Goal: Transaction & Acquisition: Subscribe to service/newsletter

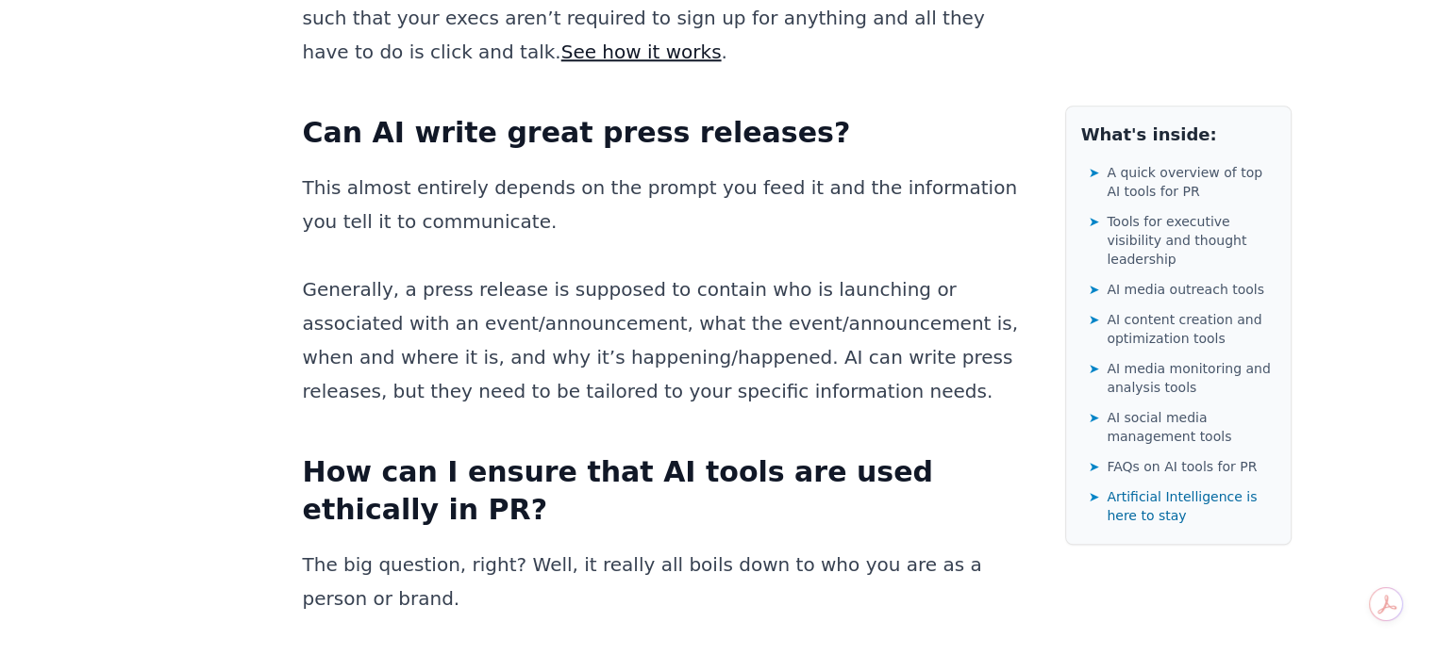
scroll to position [30631, 0]
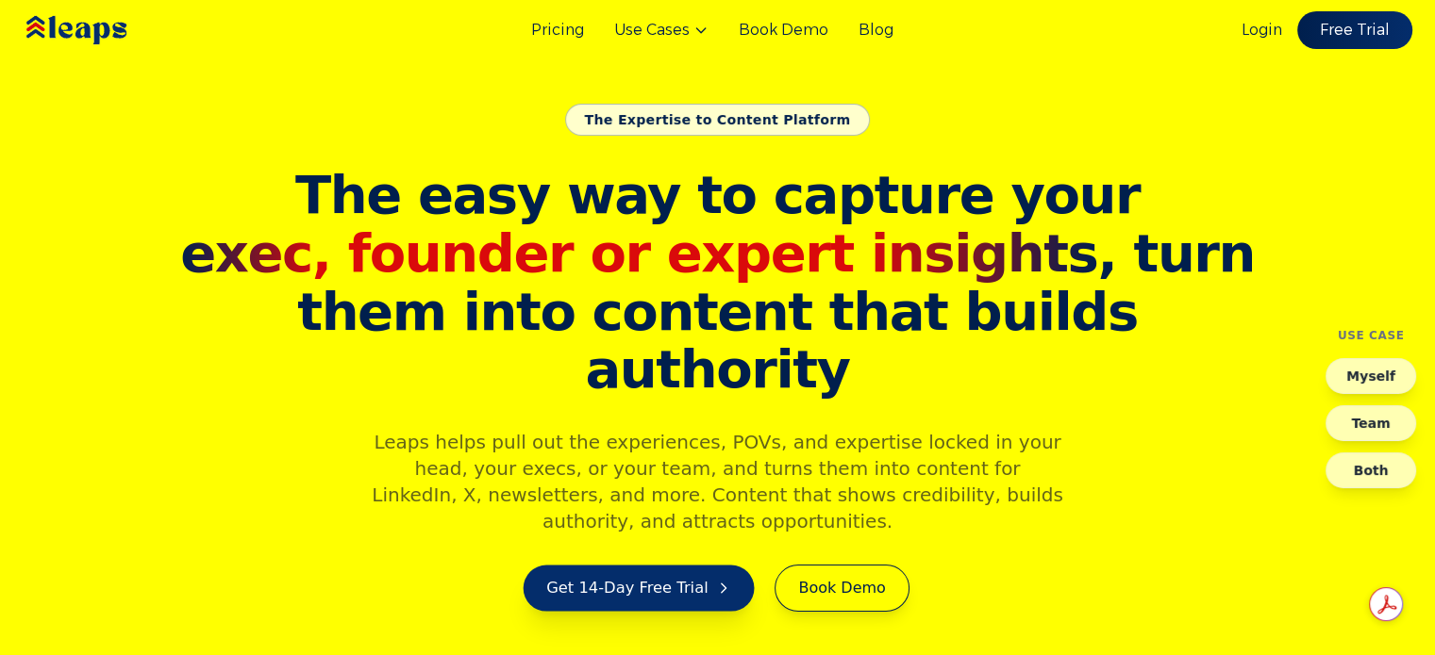
click at [610, 565] on link "Get 14-Day Free Trial" at bounding box center [638, 588] width 231 height 46
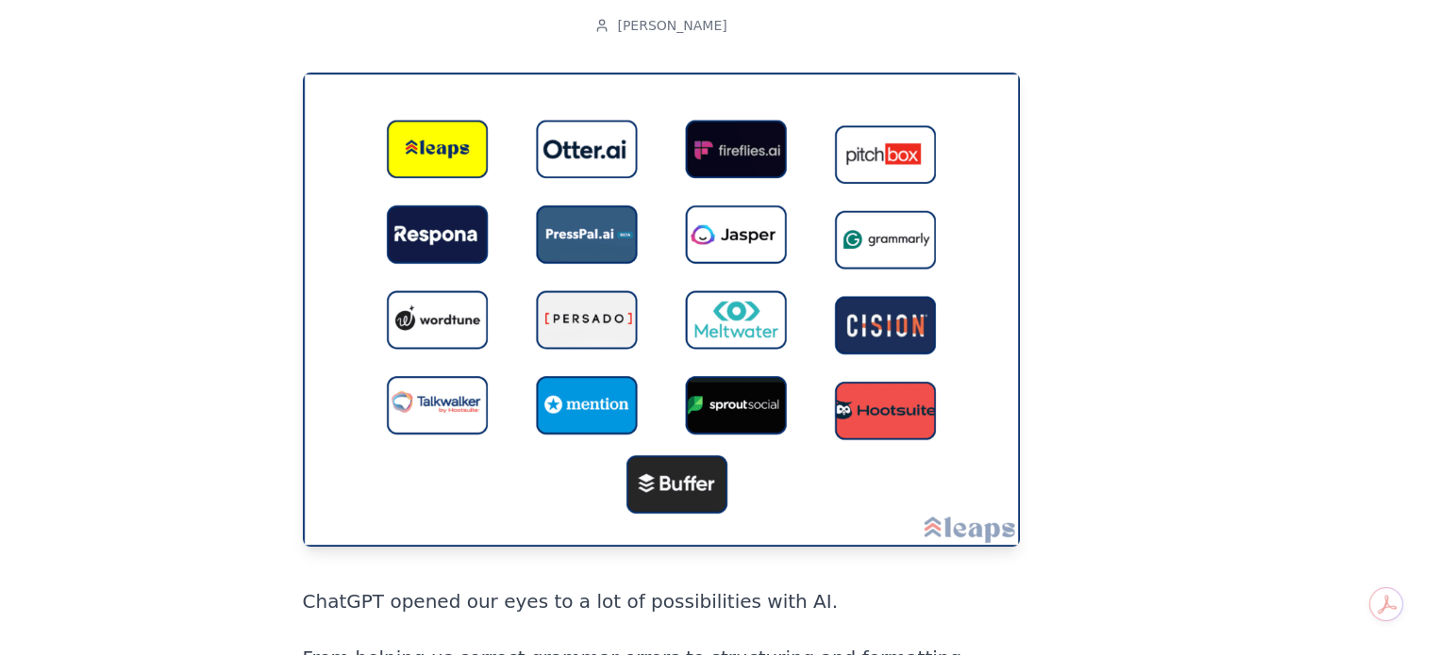
scroll to position [283, 0]
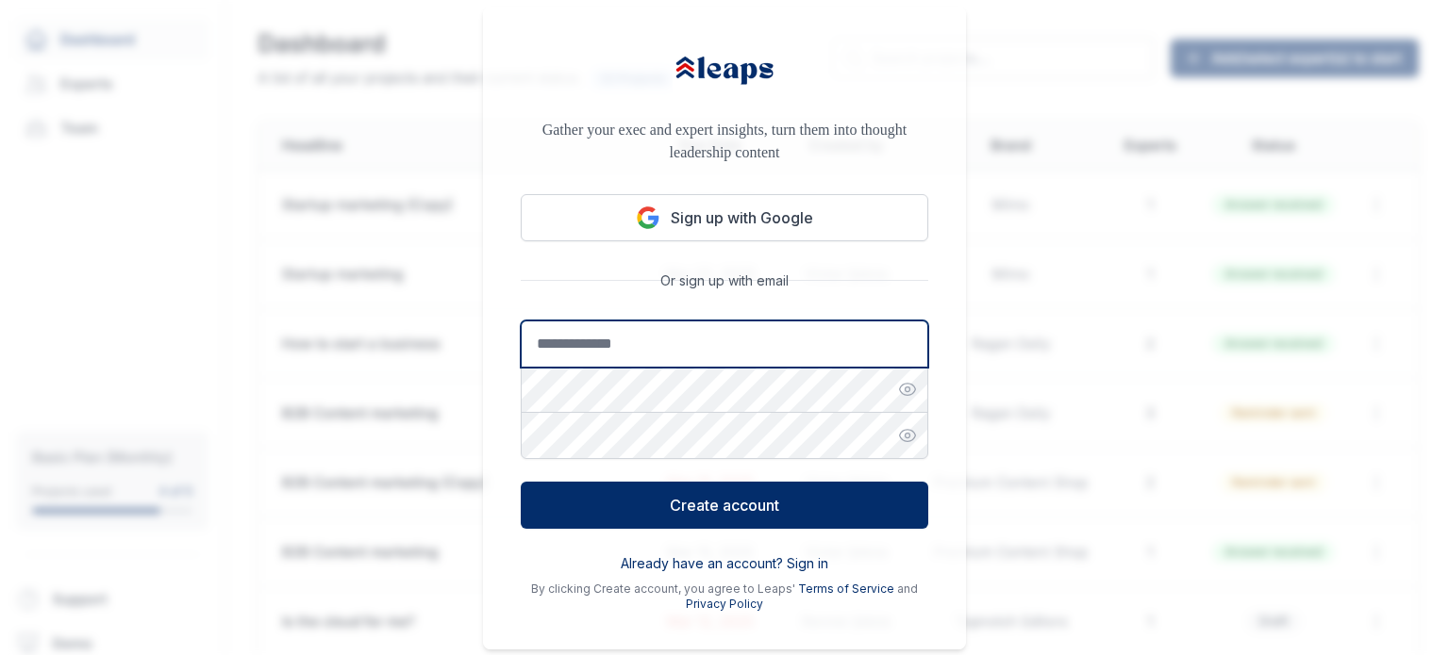
click at [685, 338] on input "Email address" at bounding box center [724, 344] width 407 height 47
type input "**********"
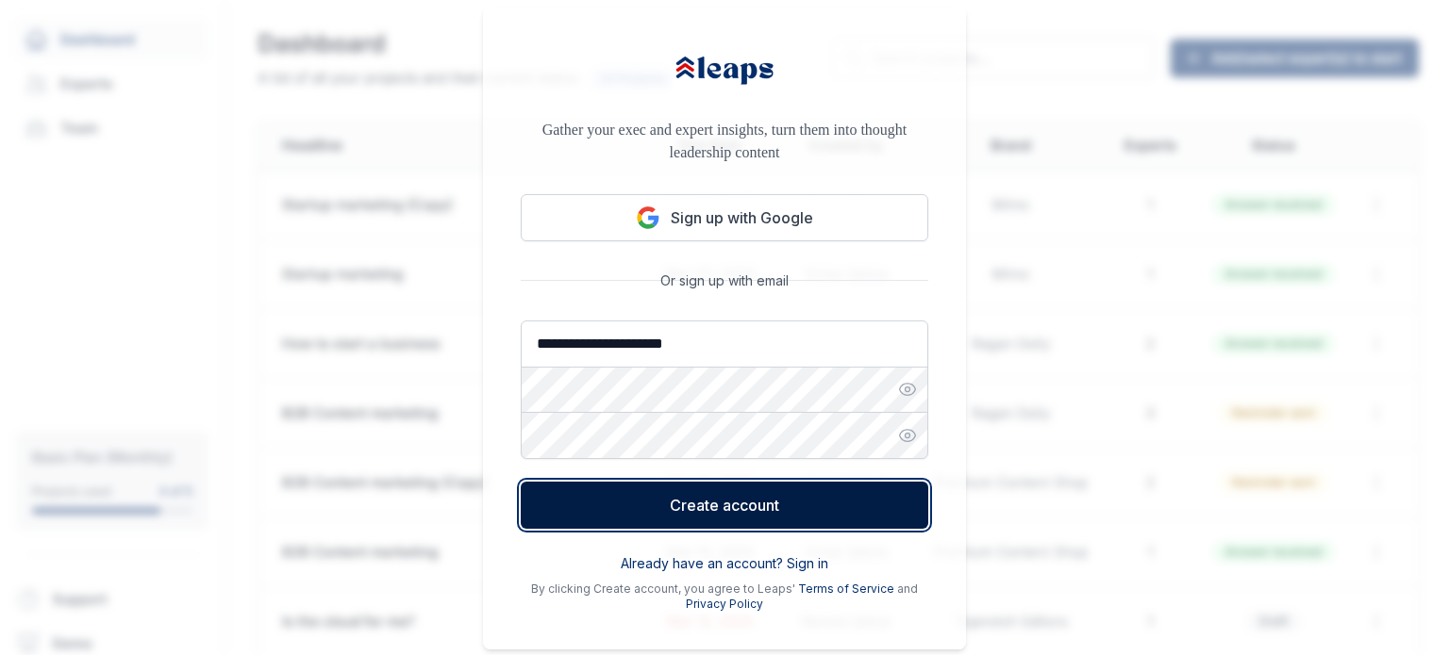
click at [800, 486] on button "Create account" at bounding box center [724, 505] width 407 height 47
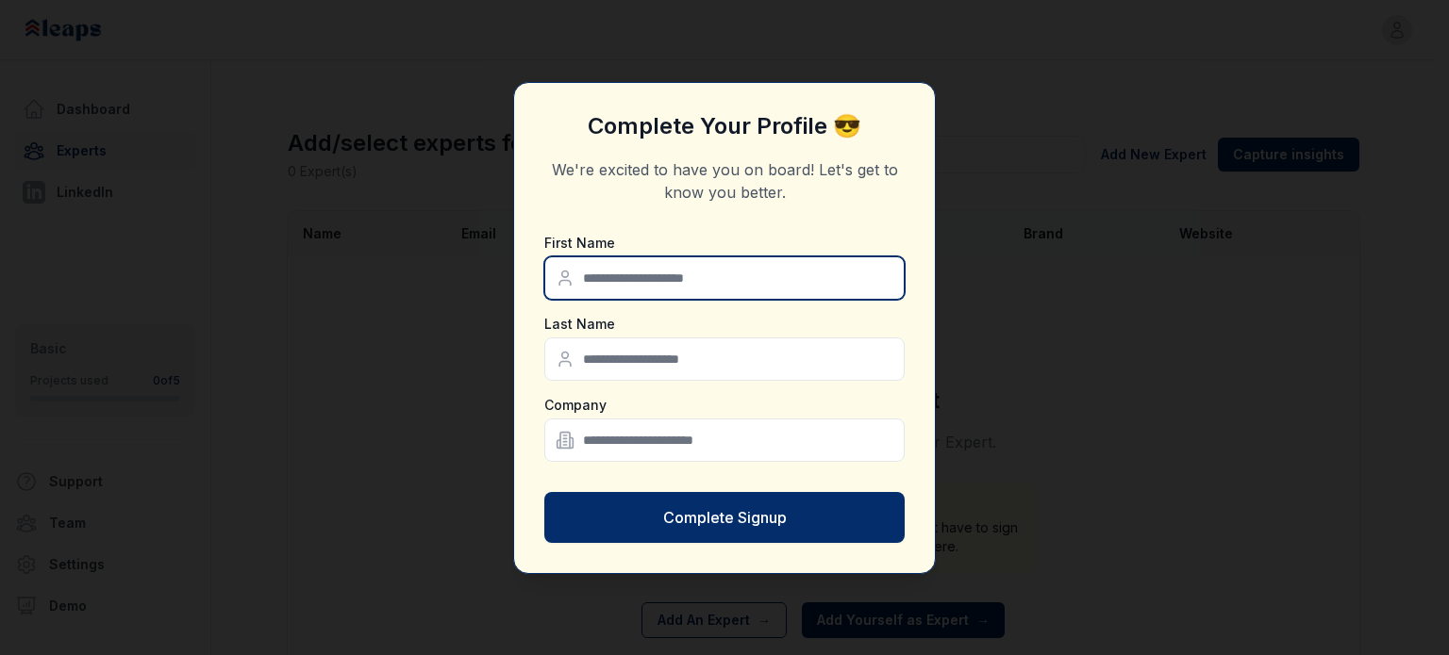
click at [688, 285] on input "text" at bounding box center [724, 278] width 360 height 43
type input "*****"
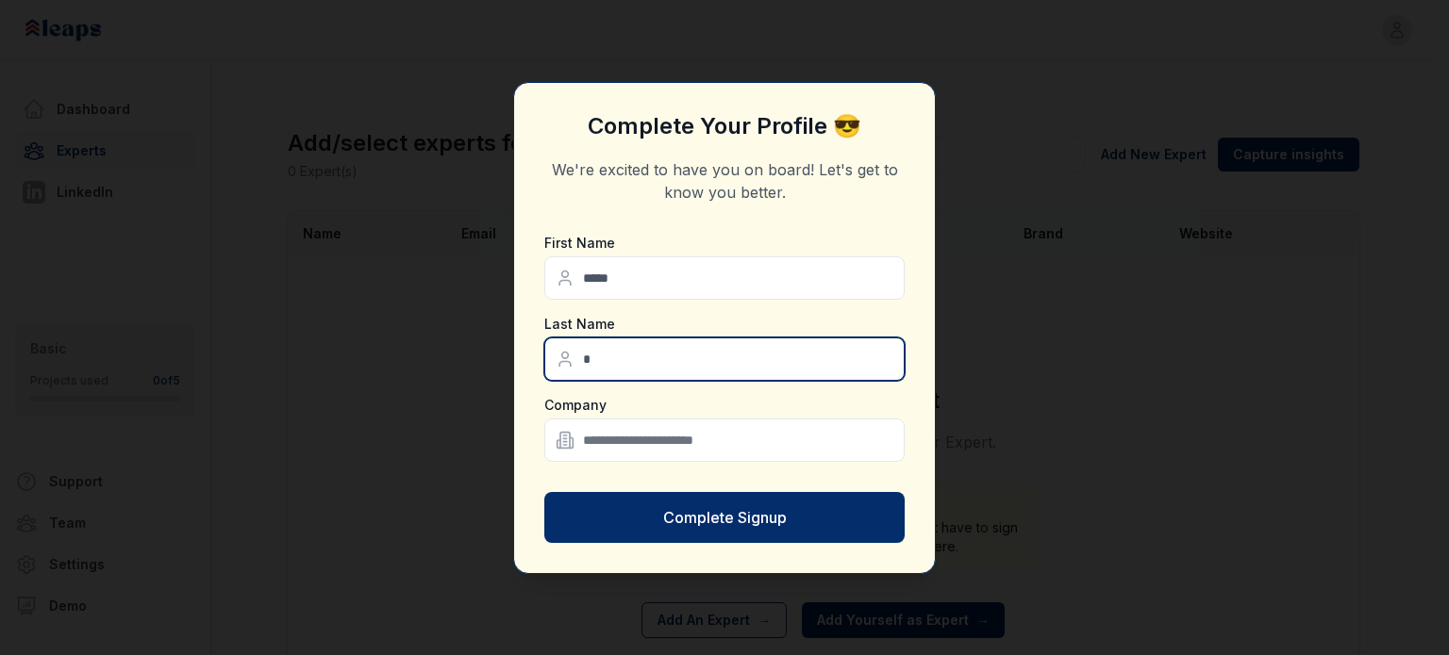
type input "*******"
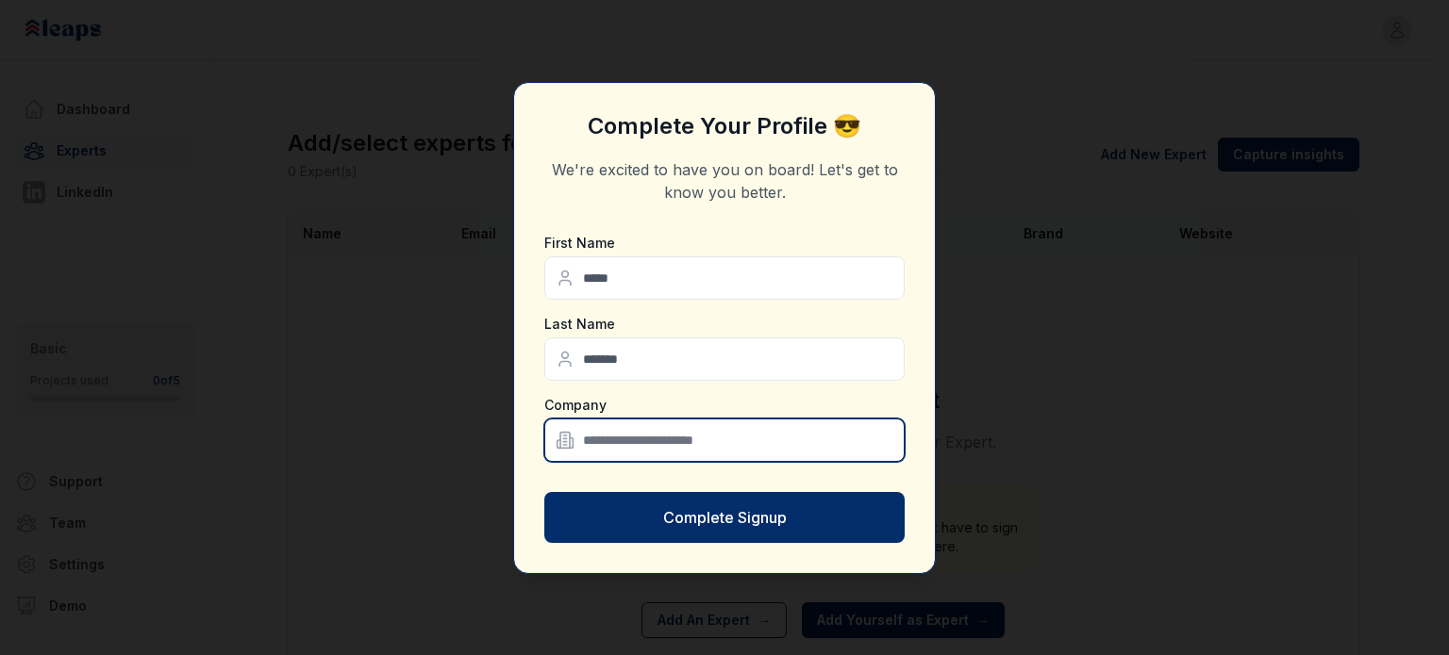
type input "**********"
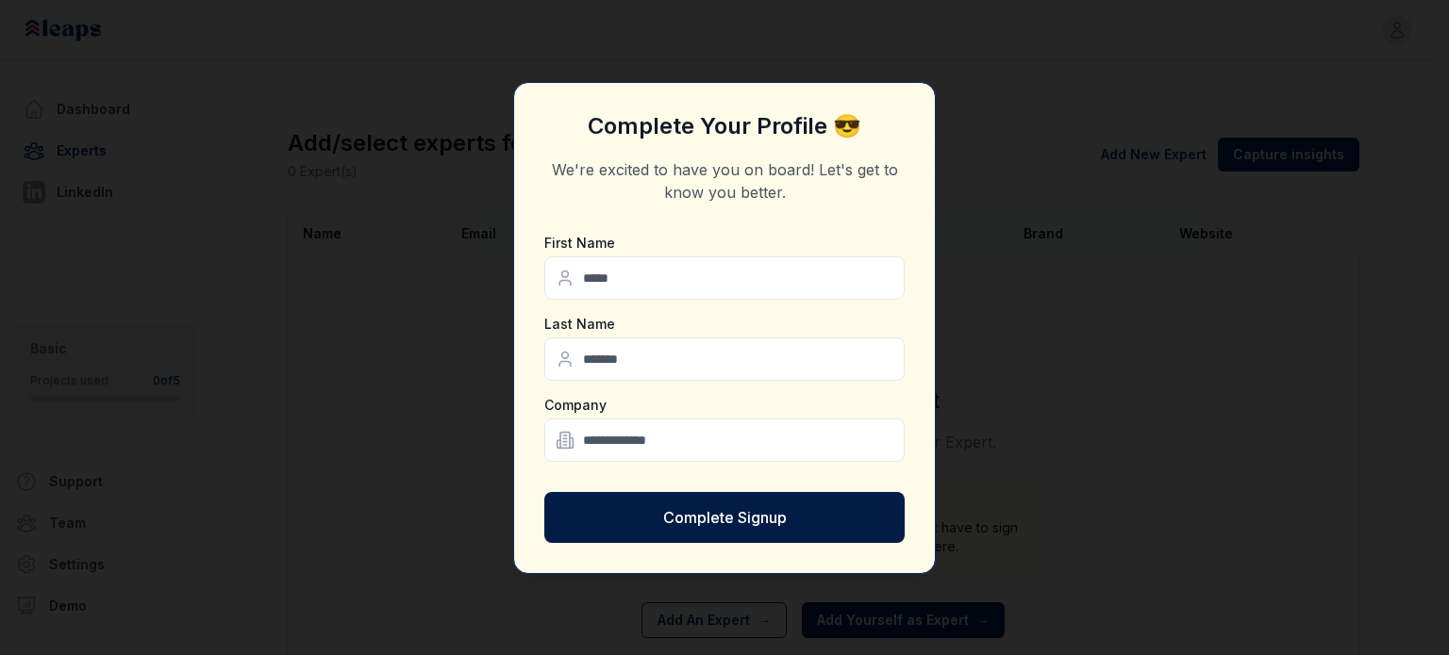
click at [728, 523] on button "Complete Signup" at bounding box center [724, 517] width 360 height 51
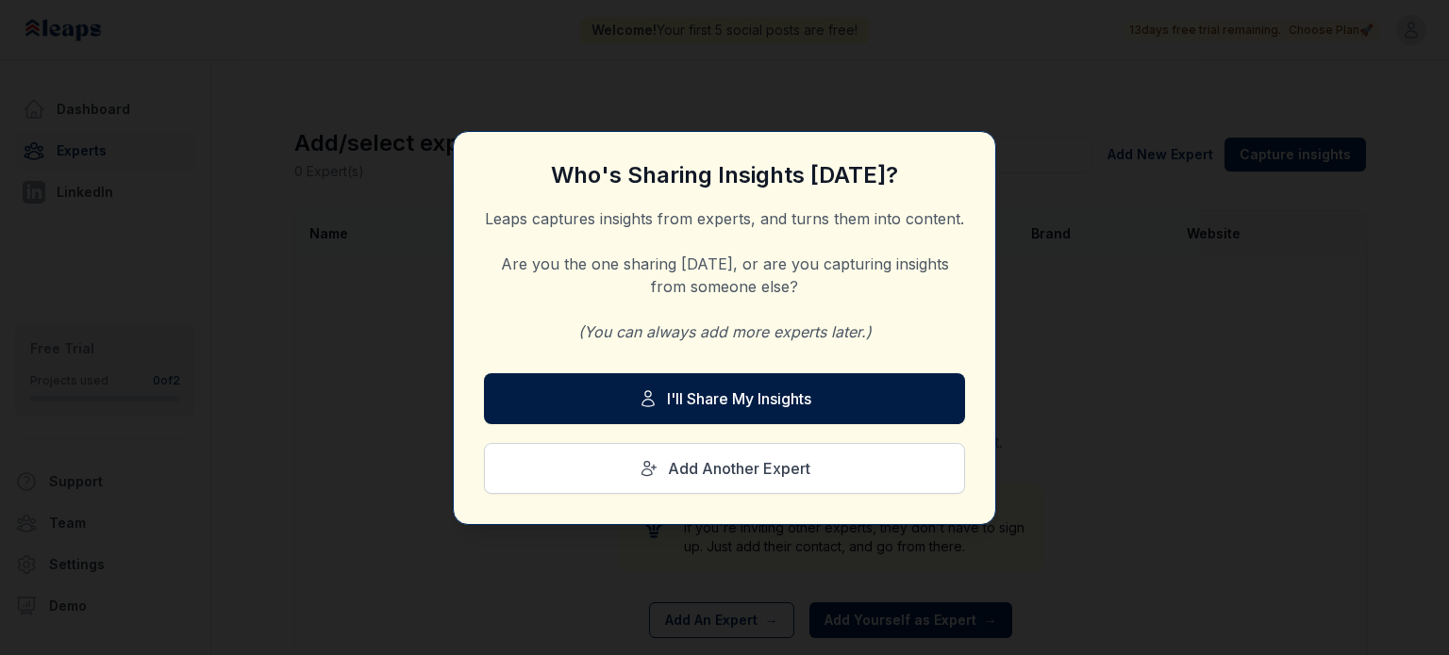
click at [684, 406] on button "I'll Share My Insights" at bounding box center [724, 398] width 481 height 51
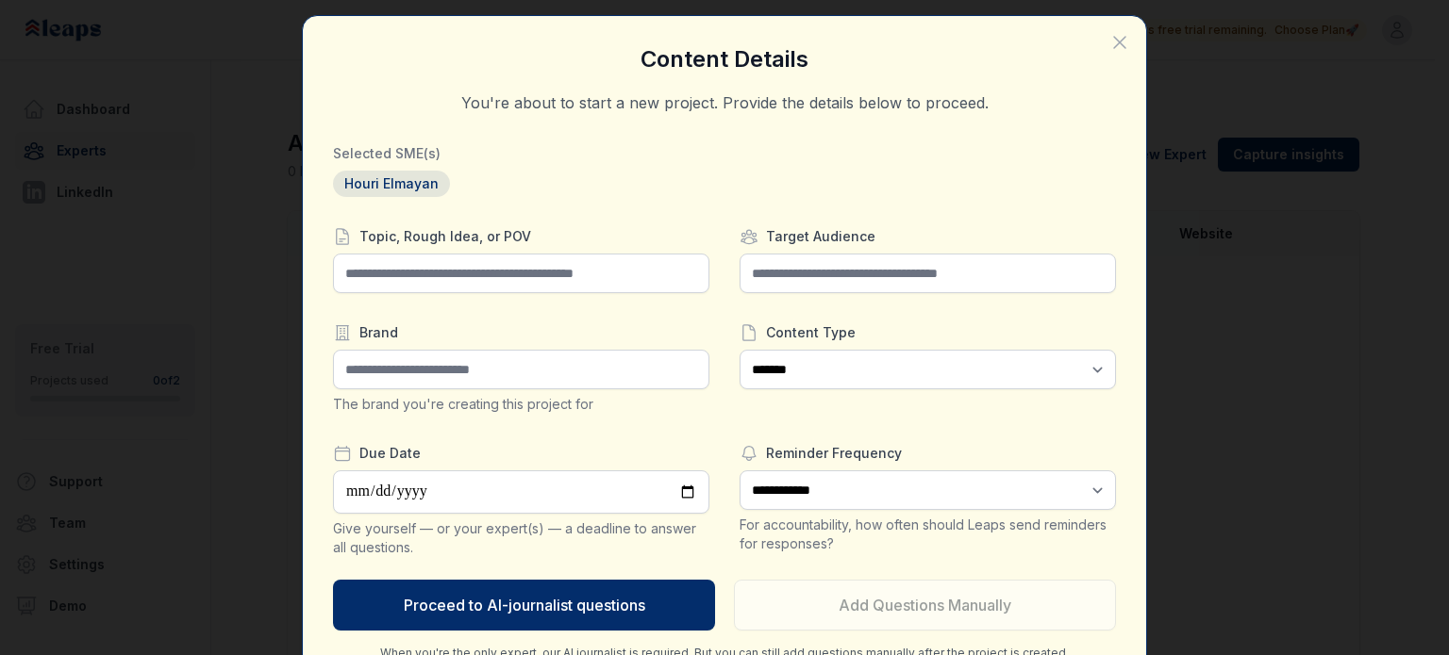
drag, startPoint x: 1114, startPoint y: 40, endPoint x: 1154, endPoint y: 184, distance: 149.9
click at [1115, 41] on icon "button" at bounding box center [1119, 42] width 23 height 23
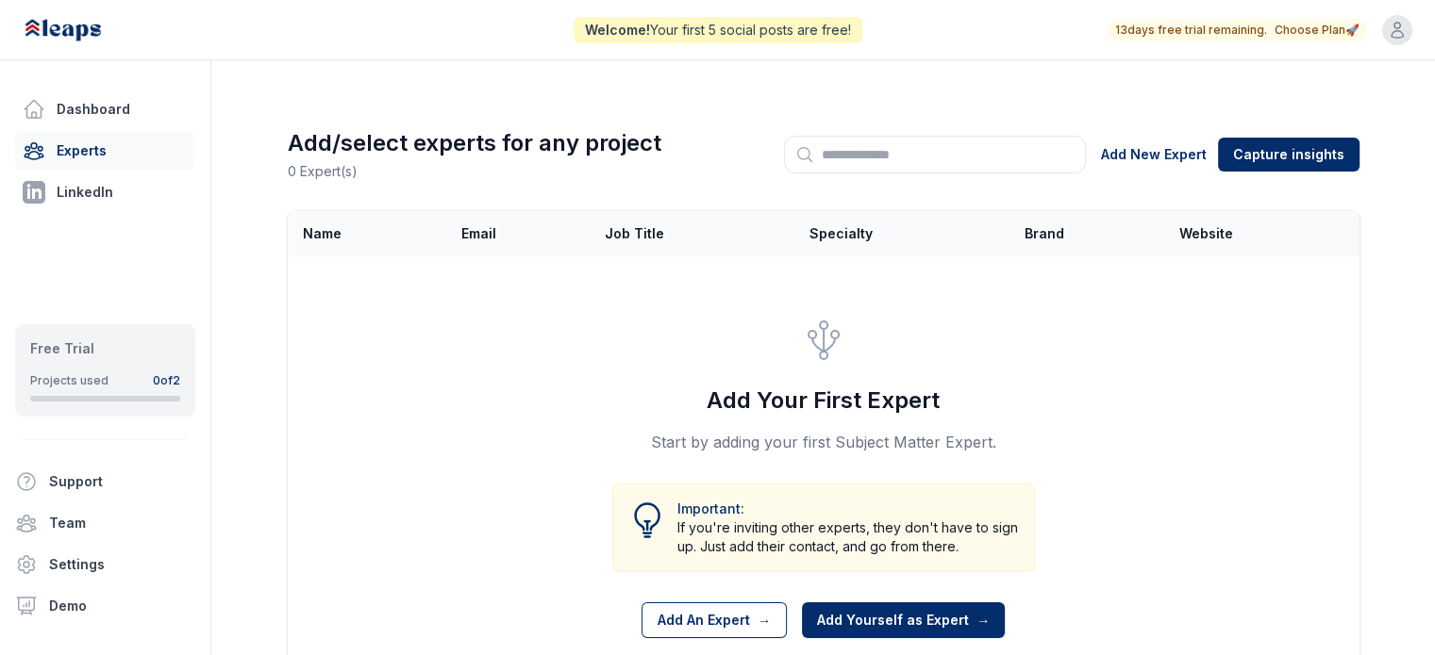
click at [1226, 440] on div "Add Your First Expert Start by adding your first Subject Matter Expert. Importa…" at bounding box center [824, 477] width 1070 height 441
click at [75, 91] on div "Dashboard Experts LinkedIn Free Trial Projects used 0 of 2 Support Team Setting…" at bounding box center [105, 327] width 211 height 655
click at [75, 105] on link "Dashboard" at bounding box center [105, 110] width 180 height 38
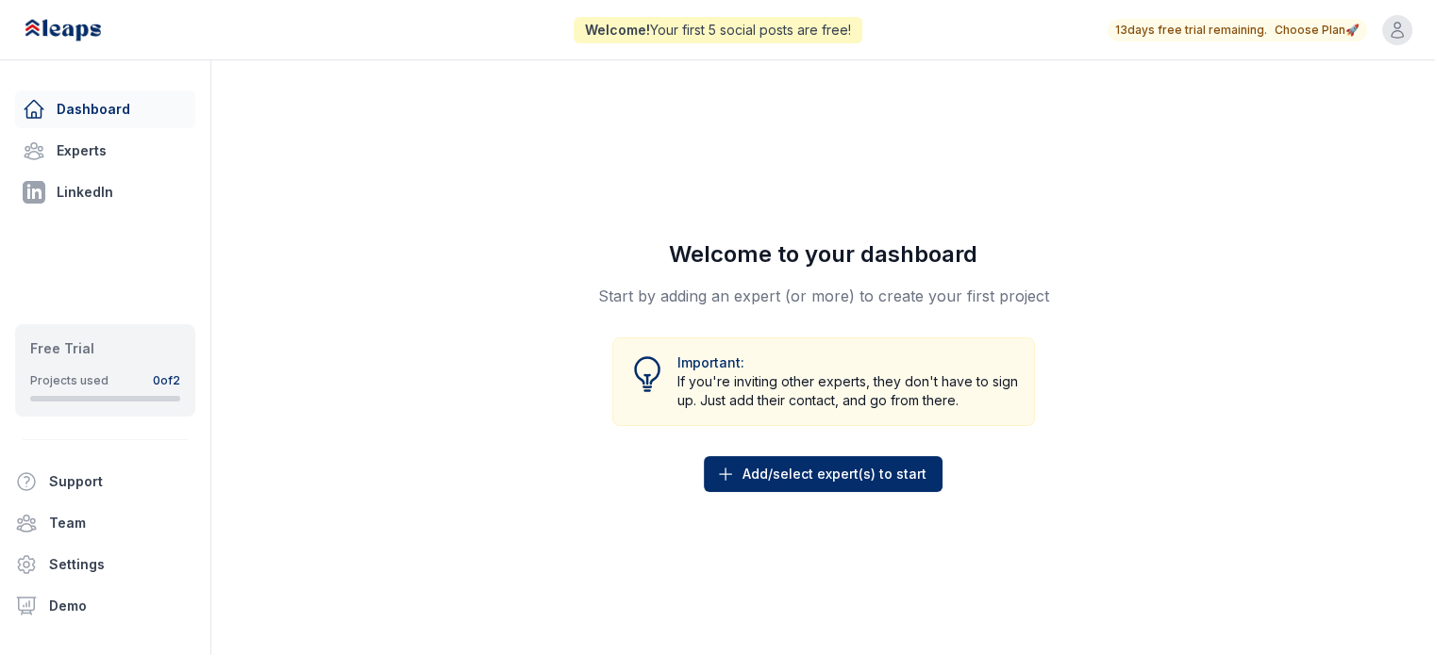
click at [966, 509] on div "Welcome to your dashboard Start by adding an expert (or more) to create your fi…" at bounding box center [823, 365] width 483 height 535
click at [79, 138] on link "Experts" at bounding box center [105, 151] width 180 height 38
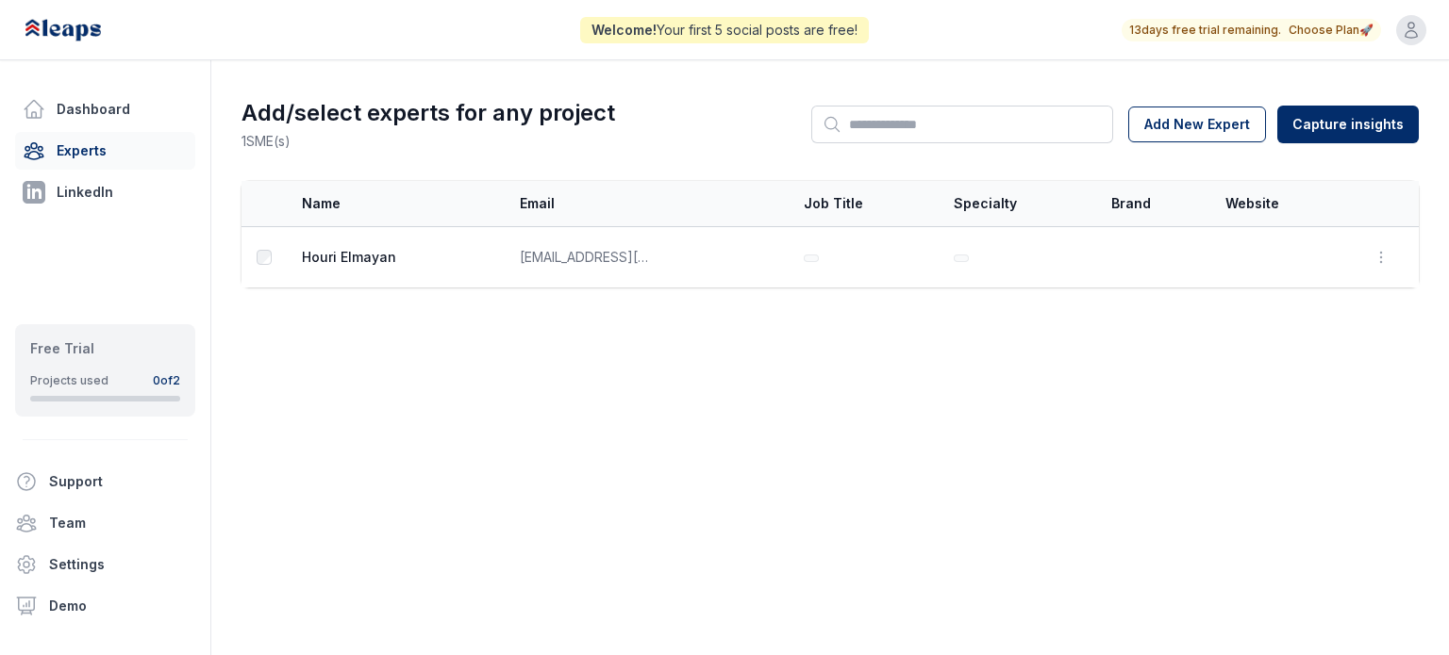
click at [74, 172] on ul "Dashboard Experts LinkedIn" at bounding box center [105, 151] width 180 height 121
click at [77, 111] on link "Dashboard" at bounding box center [105, 110] width 180 height 38
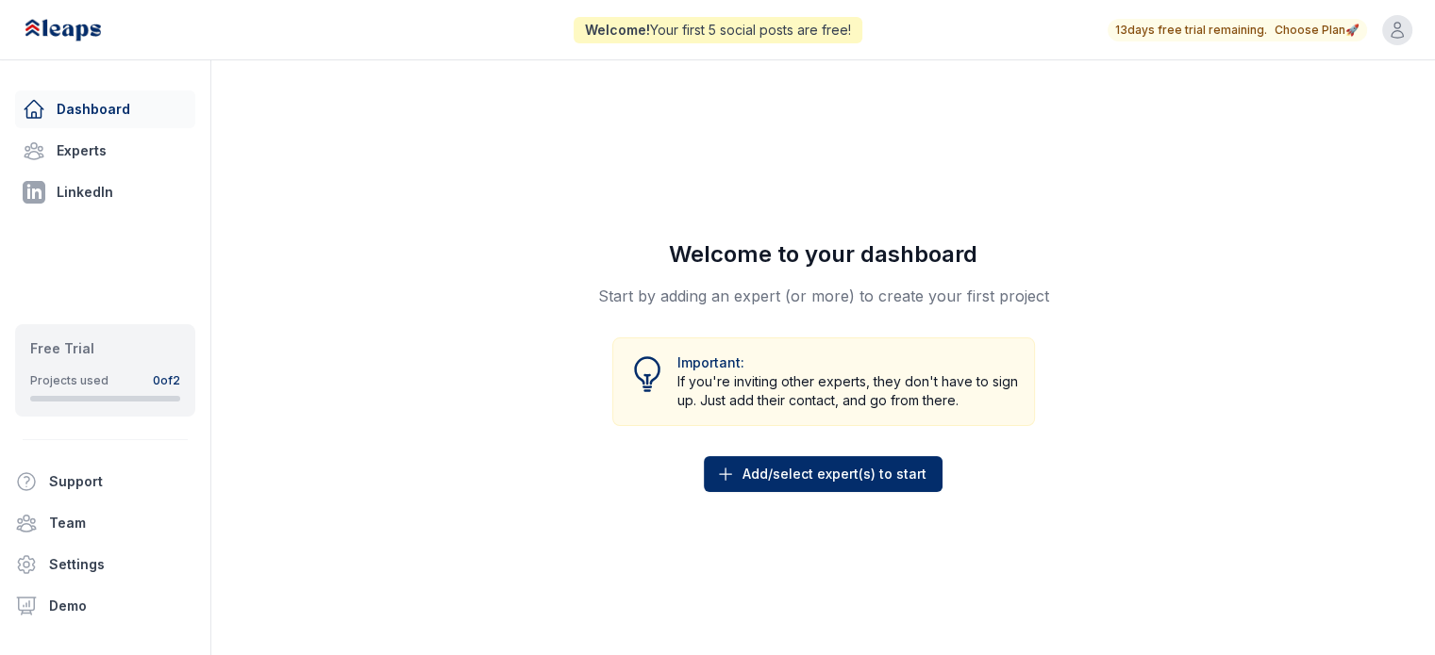
click at [1195, 184] on div "Welcome to your dashboard Start by adding an expert (or more) to create your fi…" at bounding box center [822, 365] width 1163 height 535
click at [715, 438] on div "Welcome to your dashboard Start by adding an expert (or more) to create your fi…" at bounding box center [823, 365] width 483 height 535
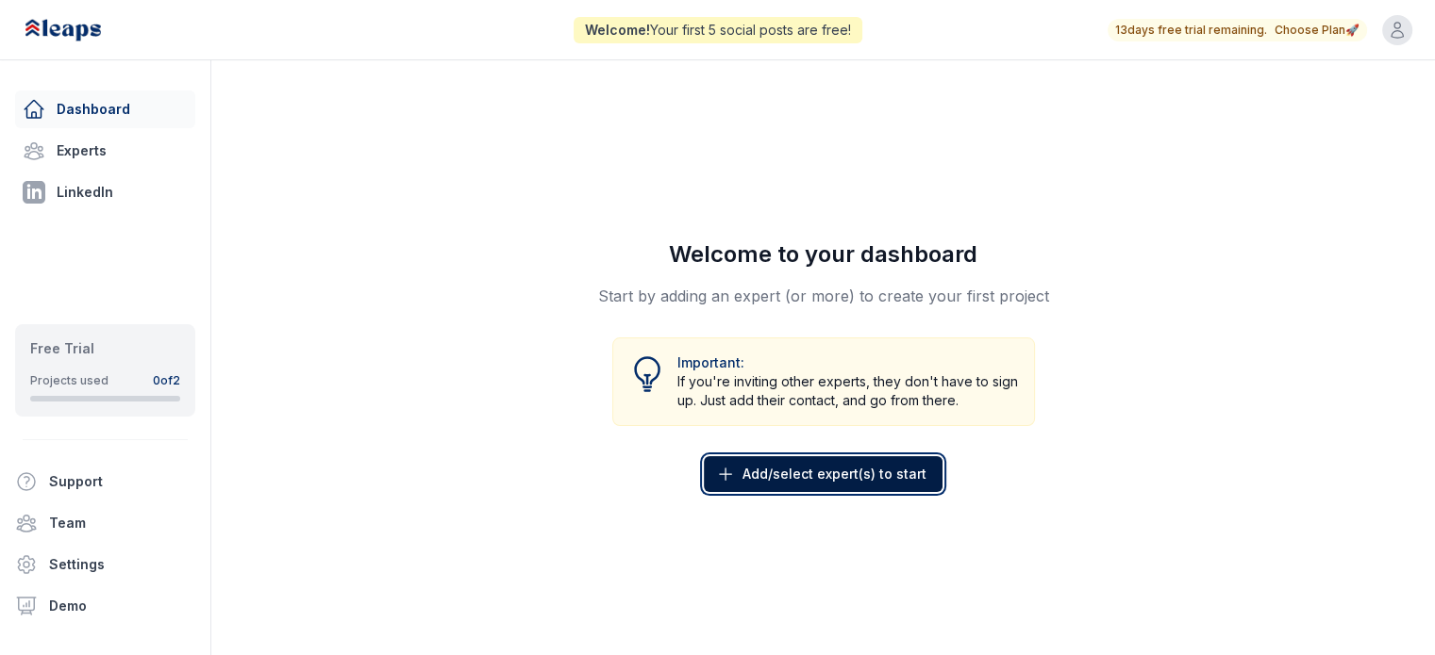
click at [728, 463] on button "Add/select expert(s) to start" at bounding box center [823, 474] width 239 height 36
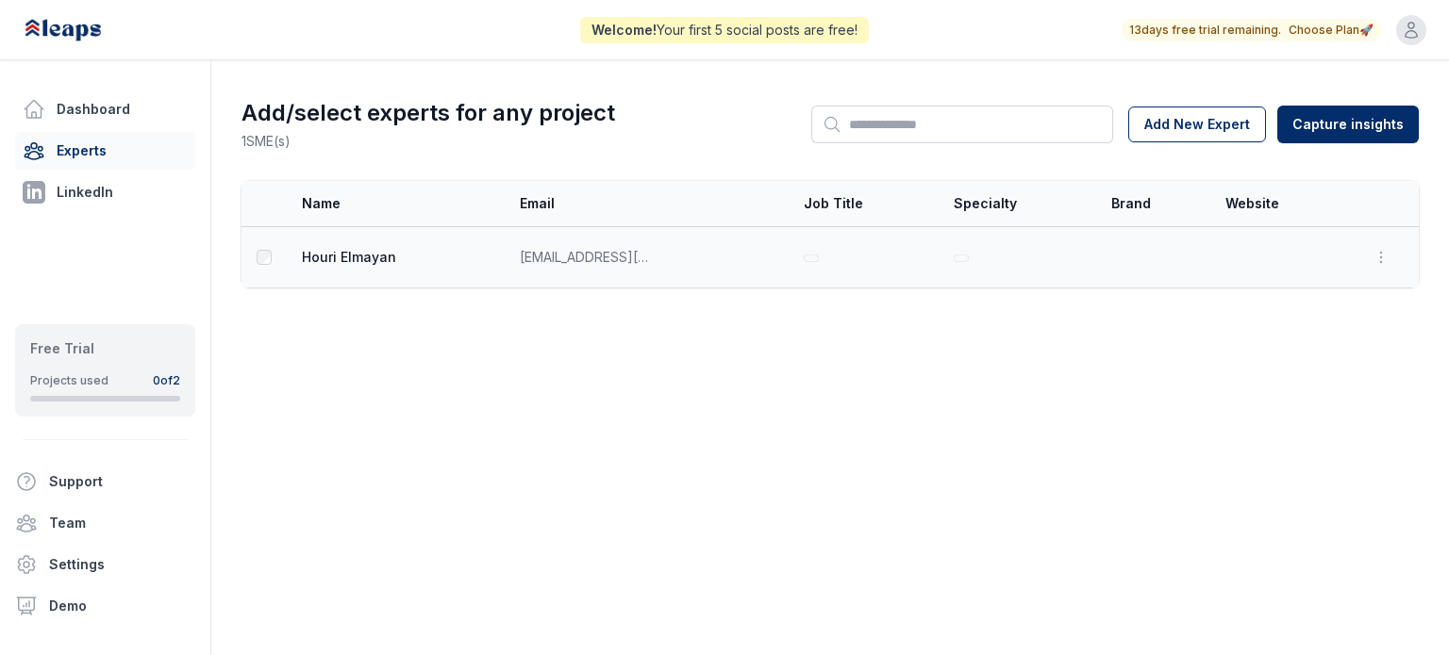
click at [256, 262] on td at bounding box center [263, 257] width 45 height 61
click at [274, 256] on td at bounding box center [263, 257] width 45 height 61
click at [941, 428] on body "Welcome! Your first 5 social posts are free! 13 days free trial remaining. Choo…" at bounding box center [724, 327] width 1449 height 655
drag, startPoint x: 84, startPoint y: 116, endPoint x: 113, endPoint y: 141, distance: 38.8
click at [84, 116] on link "Dashboard" at bounding box center [105, 110] width 180 height 38
